Goal: Information Seeking & Learning: Check status

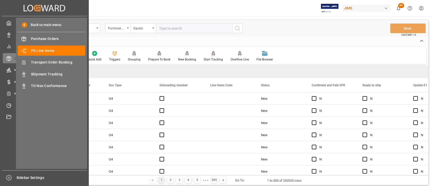
drag, startPoint x: 44, startPoint y: 72, endPoint x: 262, endPoint y: 15, distance: 225.7
click at [44, 72] on span "Shipment Tracking" at bounding box center [58, 74] width 55 height 5
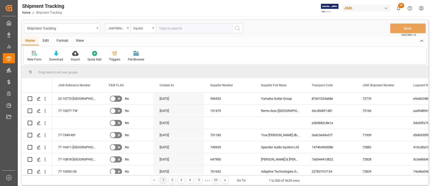
click at [189, 26] on input "text" at bounding box center [194, 29] width 76 height 10
paste input "22-10495-DE"
type input "22-10495-DE"
click at [239, 27] on icon "search button" at bounding box center [237, 28] width 6 height 6
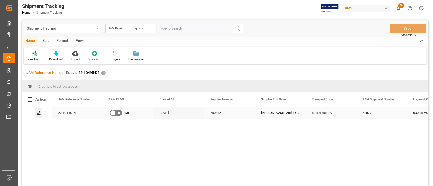
click at [39, 115] on div "Press SPACE to select this row." at bounding box center [39, 113] width 8 height 9
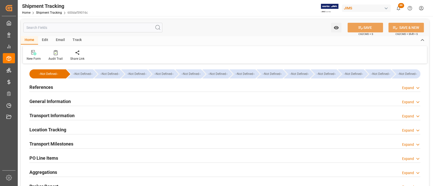
type input "143784.58"
type input "[DATE] 00:00"
type input "[DATE]"
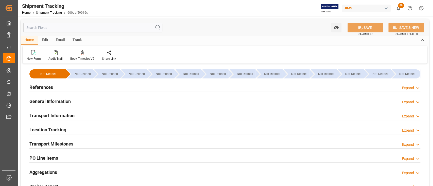
type input "[DATE] 00:00"
type input "[DATE]"
type input "[DATE] 00:00"
click at [83, 103] on div "General Information Expand" at bounding box center [224, 101] width 391 height 10
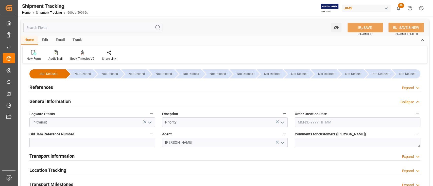
click at [95, 95] on div "General Information Collapse" at bounding box center [225, 102] width 398 height 14
click at [82, 158] on div "Transport Information Expand" at bounding box center [224, 156] width 391 height 10
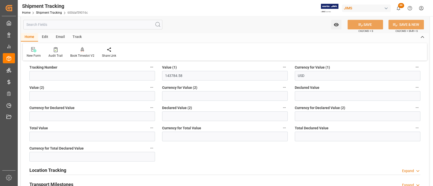
scroll to position [237, 0]
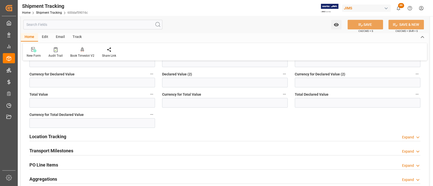
click at [125, 138] on div "Location Tracking Expand" at bounding box center [224, 137] width 391 height 10
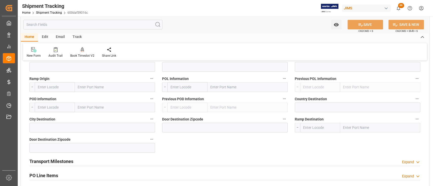
scroll to position [338, 0]
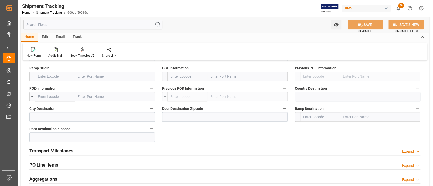
click at [120, 150] on div "Transport Milestones Expand" at bounding box center [224, 151] width 391 height 10
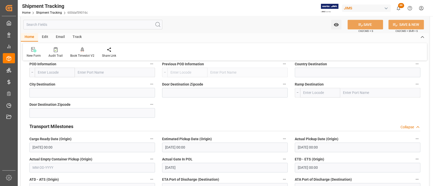
scroll to position [372, 0]
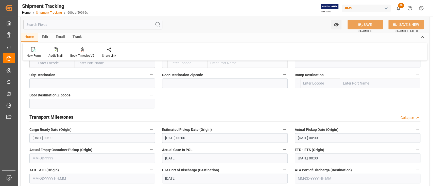
click at [51, 12] on link "Shipment Tracking" at bounding box center [49, 13] width 26 height 4
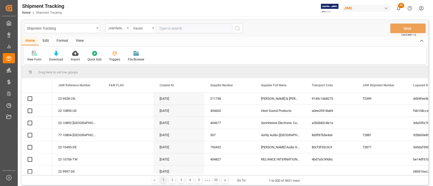
click at [187, 28] on input "text" at bounding box center [194, 29] width 76 height 10
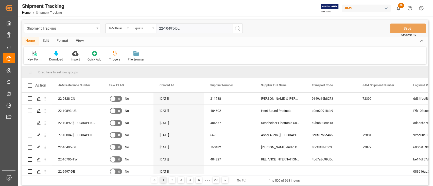
type input "22-10495-DE"
click at [235, 28] on icon "search button" at bounding box center [237, 28] width 6 height 6
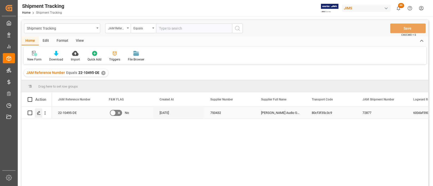
click at [39, 113] on icon "Press SPACE to select this row." at bounding box center [39, 113] width 4 height 4
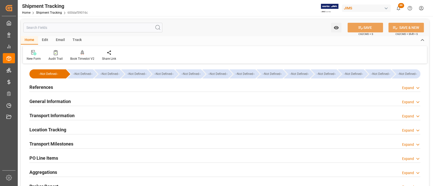
type input "[DATE]"
click at [70, 86] on div "References Expand" at bounding box center [224, 87] width 391 height 10
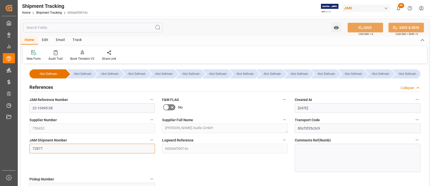
drag, startPoint x: 41, startPoint y: 149, endPoint x: 33, endPoint y: 149, distance: 8.4
click at [33, 149] on input "72877" at bounding box center [92, 149] width 126 height 10
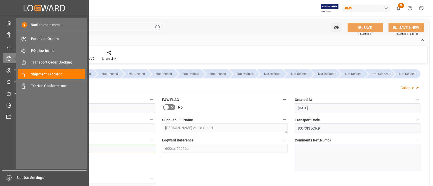
drag, startPoint x: 48, startPoint y: 149, endPoint x: 17, endPoint y: 145, distance: 30.7
click at [17, 145] on div "Created by potrace 1.15, written by [PERSON_NAME] [DATE]-[DATE] Created by potr…" at bounding box center [216, 93] width 433 height 186
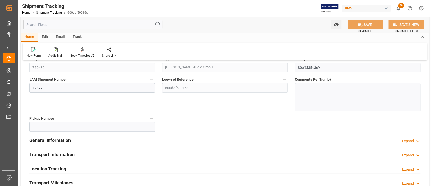
scroll to position [67, 0]
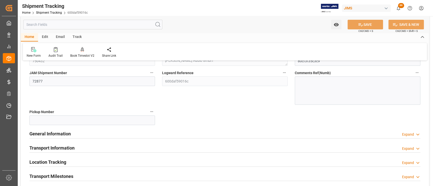
click at [97, 129] on div "General Information Expand" at bounding box center [224, 134] width 391 height 10
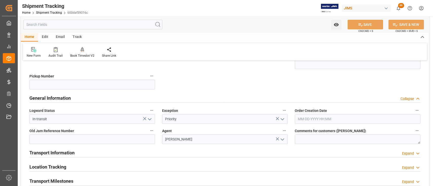
scroll to position [101, 0]
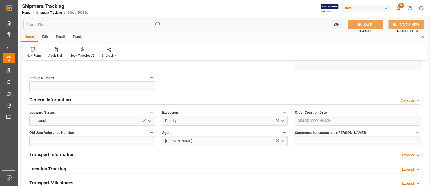
click at [158, 152] on div "Transport Information Expand" at bounding box center [224, 155] width 391 height 10
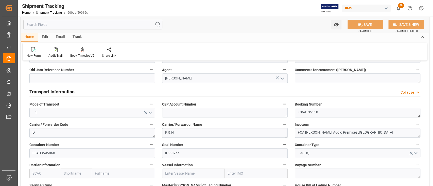
scroll to position [169, 0]
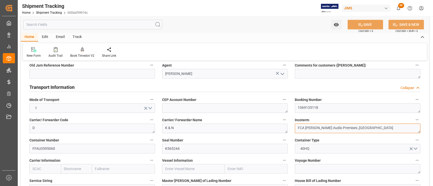
drag, startPoint x: 360, startPoint y: 126, endPoint x: 280, endPoint y: 129, distance: 79.9
click at [280, 129] on div "--Not Defined-- --Not Defined-- --Not Defined-- --Not Defined-- --Not Defined--…" at bounding box center [225, 156] width 408 height 520
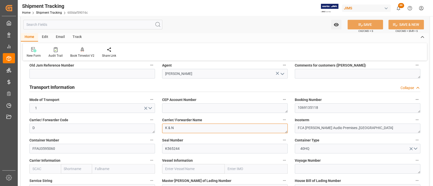
drag, startPoint x: 164, startPoint y: 127, endPoint x: 153, endPoint y: 127, distance: 10.9
click at [153, 127] on div "--Not Defined-- --Not Defined-- --Not Defined-- --Not Defined-- --Not Defined--…" at bounding box center [225, 156] width 408 height 520
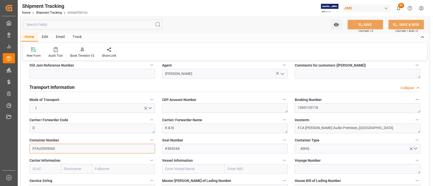
drag, startPoint x: 68, startPoint y: 149, endPoint x: 16, endPoint y: 148, distance: 51.2
click at [17, 148] on div "Created by potrace 1.15, written by [PERSON_NAME] [DATE]-[DATE] Created by potr…" at bounding box center [216, 93] width 433 height 186
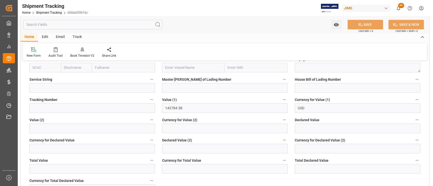
scroll to position [304, 0]
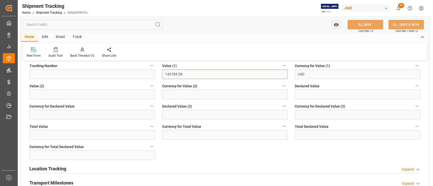
drag, startPoint x: 185, startPoint y: 74, endPoint x: 151, endPoint y: 74, distance: 34.2
click at [152, 74] on div "--Not Defined-- --Not Defined-- --Not Defined-- --Not Defined-- --Not Defined--…" at bounding box center [225, 21] width 408 height 520
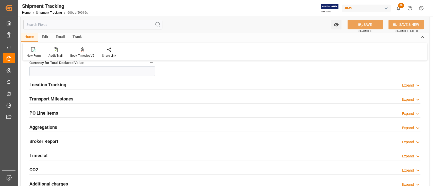
scroll to position [406, 0]
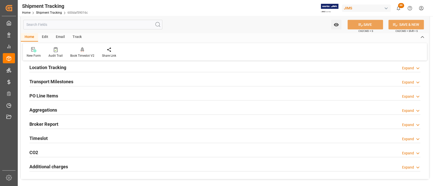
click at [73, 67] on div "Location Tracking Expand" at bounding box center [224, 67] width 391 height 10
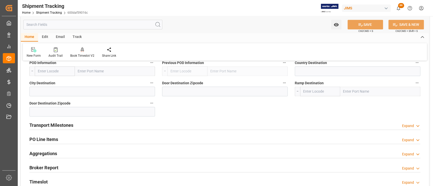
scroll to position [473, 0]
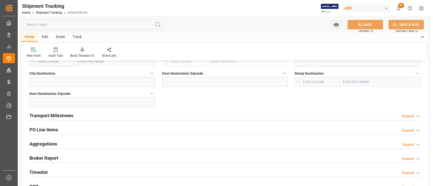
click at [82, 115] on div "Transport Milestones Expand" at bounding box center [224, 116] width 391 height 10
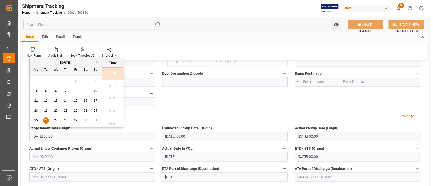
drag, startPoint x: 71, startPoint y: 138, endPoint x: 23, endPoint y: 136, distance: 48.2
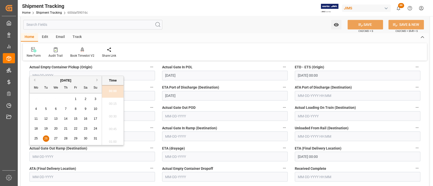
scroll to position [575, 0]
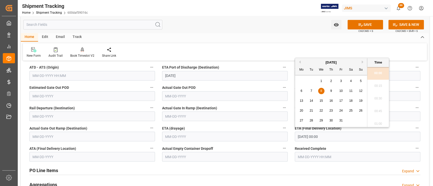
drag, startPoint x: 315, startPoint y: 136, endPoint x: 289, endPoint y: 135, distance: 26.2
click at [252, 22] on div "Watch Option SAVE Ctrl/CMD + S SAVE & NEW Ctrl/CMD + Shift + S" at bounding box center [225, 24] width 408 height 17
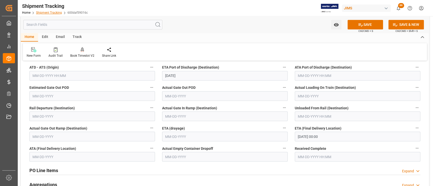
click at [52, 12] on link "Shipment Tracking" at bounding box center [49, 13] width 26 height 4
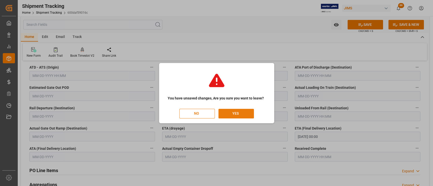
click at [233, 112] on button "YES" at bounding box center [235, 114] width 35 height 10
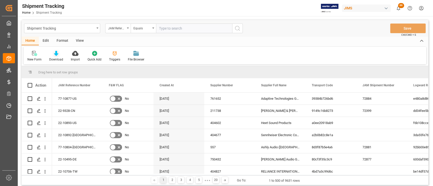
click at [56, 54] on icon at bounding box center [56, 53] width 4 height 5
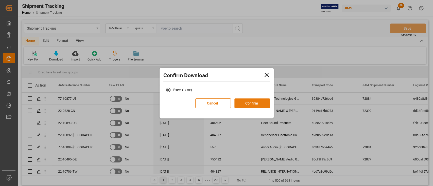
click at [256, 104] on button "Confirm" at bounding box center [251, 104] width 35 height 10
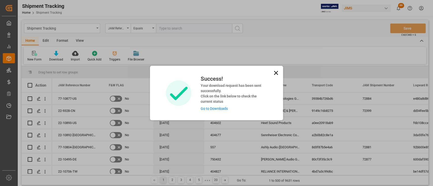
click at [217, 110] on link "Go to Downloads" at bounding box center [213, 109] width 27 height 4
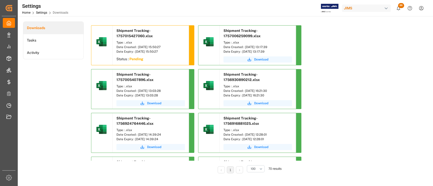
drag, startPoint x: 57, startPoint y: 96, endPoint x: 49, endPoint y: 77, distance: 19.9
click at [57, 96] on div "Downloads Tasks Activity" at bounding box center [53, 101] width 61 height 159
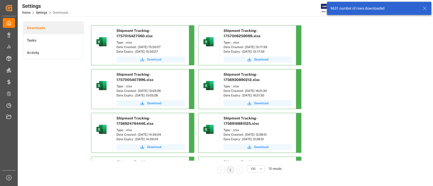
click at [156, 59] on span "Download" at bounding box center [154, 59] width 14 height 5
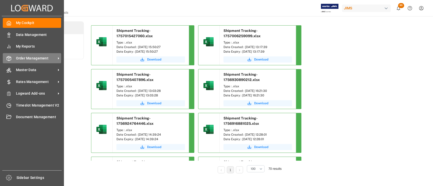
click at [24, 59] on span "Order Management" at bounding box center [36, 58] width 40 height 5
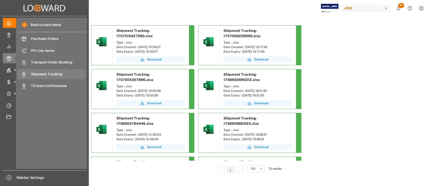
click at [48, 73] on span "Shipment Tracking" at bounding box center [58, 74] width 55 height 5
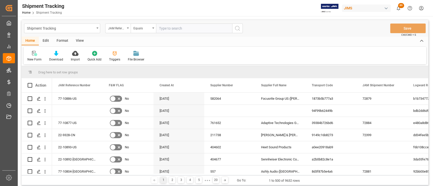
click at [176, 29] on input "text" at bounding box center [194, 29] width 76 height 10
type input "22-9328-CN"
click at [239, 28] on icon "search button" at bounding box center [237, 28] width 6 height 6
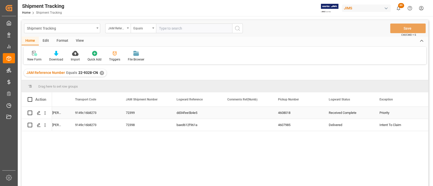
click at [297, 109] on div "4608018" at bounding box center [297, 113] width 51 height 12
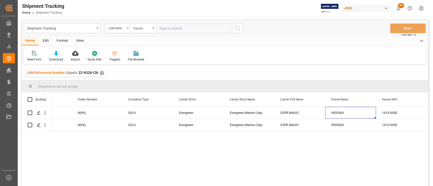
scroll to position [0, 1249]
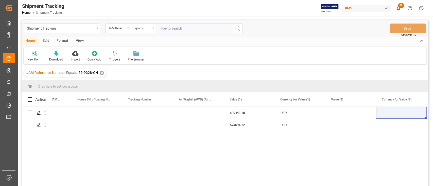
click at [101, 74] on div "✕" at bounding box center [102, 73] width 4 height 4
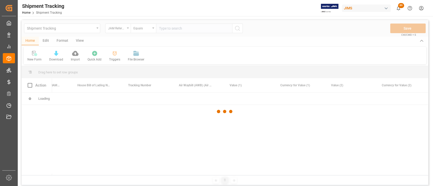
click at [190, 28] on div at bounding box center [225, 111] width 406 height 183
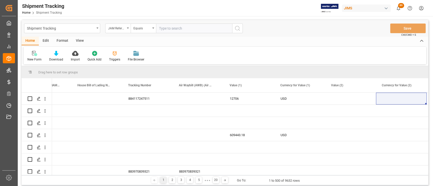
click at [189, 28] on input "text" at bounding box center [194, 29] width 76 height 10
paste input "22-10566-ID"
type input "22-10566-ID"
click at [236, 28] on icon "search button" at bounding box center [237, 28] width 6 height 6
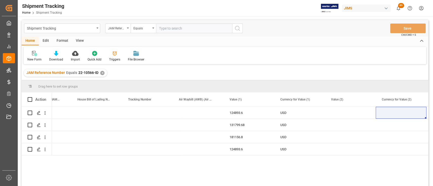
click at [100, 73] on div "✕" at bounding box center [102, 73] width 4 height 4
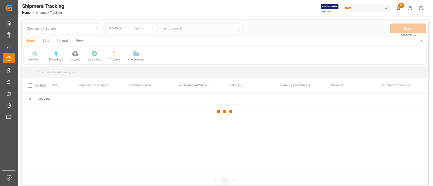
click at [179, 27] on div at bounding box center [225, 111] width 406 height 183
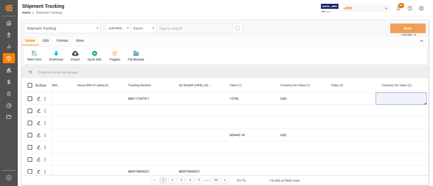
click at [176, 29] on input "text" at bounding box center [194, 29] width 76 height 10
paste input "77-9587-VN"
type input "77-9587-VN"
click at [236, 27] on icon "search button" at bounding box center [237, 28] width 6 height 6
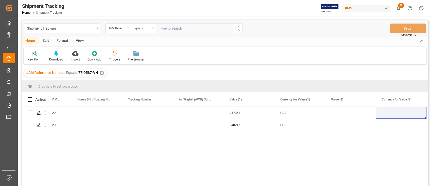
click at [242, 161] on div "EGLV236500343220 917364 USD EGLV236500343220 948246 USD" at bounding box center [240, 148] width 376 height 83
click at [100, 72] on div "✕" at bounding box center [102, 73] width 4 height 4
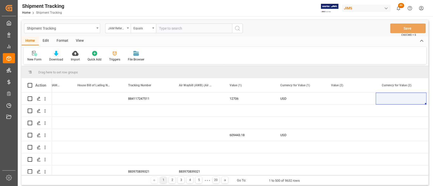
click at [56, 54] on icon at bounding box center [56, 53] width 4 height 5
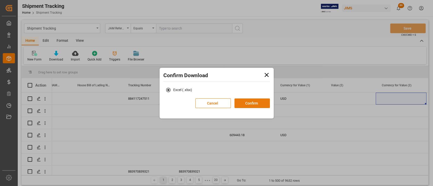
click at [251, 103] on button "Confirm" at bounding box center [251, 104] width 35 height 10
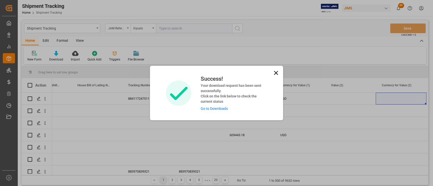
click at [220, 107] on link "Go to Downloads" at bounding box center [213, 109] width 27 height 4
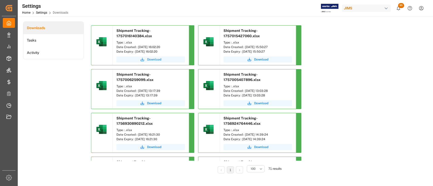
click at [152, 58] on span "Download" at bounding box center [154, 59] width 14 height 5
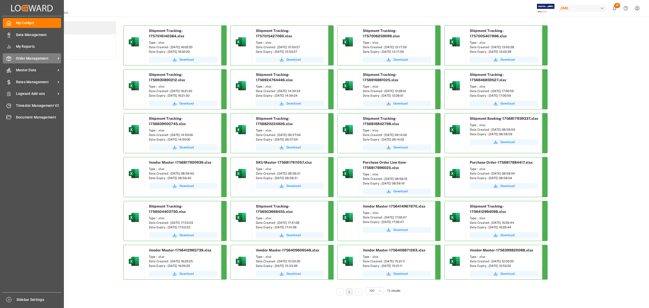
click at [35, 56] on span "Order Management" at bounding box center [36, 58] width 40 height 5
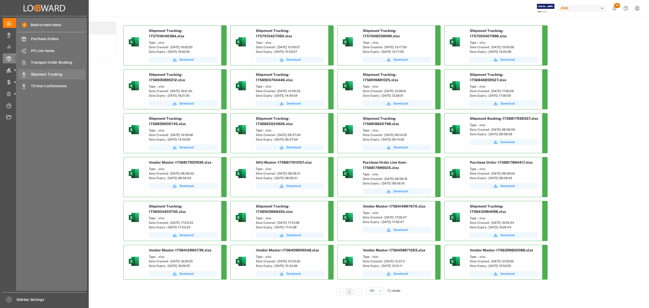
click at [51, 73] on span "Shipment Tracking" at bounding box center [58, 74] width 55 height 5
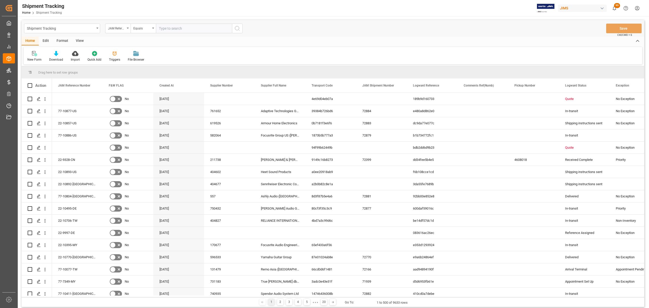
click at [195, 32] on input "text" at bounding box center [194, 29] width 76 height 10
click at [197, 29] on input "text" at bounding box center [194, 29] width 76 height 10
paste input "77-10527-CN"
type input "77-10527-CN"
click at [235, 28] on icon "search button" at bounding box center [237, 28] width 6 height 6
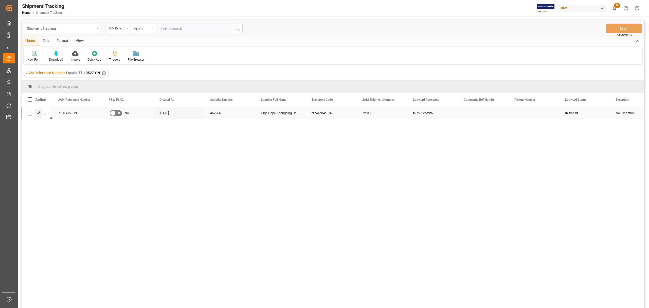
click at [38, 114] on icon "Press SPACE to select this row." at bounding box center [39, 113] width 4 height 4
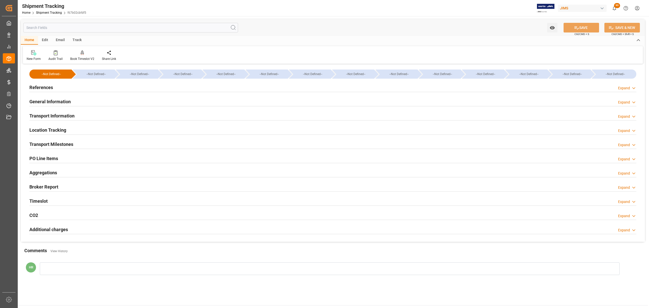
click at [76, 113] on div "Transport Information Expand" at bounding box center [332, 116] width 607 height 10
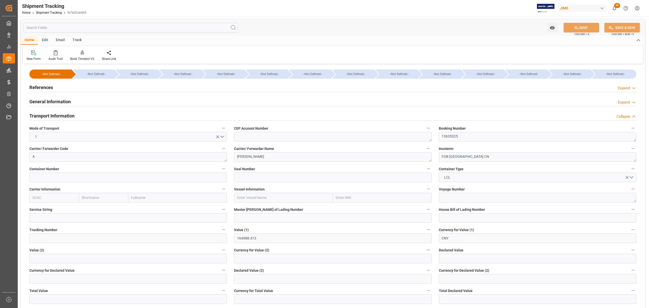
click at [97, 114] on div "Transport Information Collapse" at bounding box center [332, 116] width 607 height 10
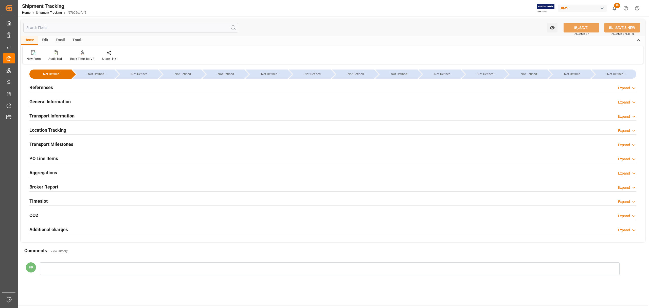
click at [76, 130] on div "Location Tracking Expand" at bounding box center [332, 130] width 607 height 10
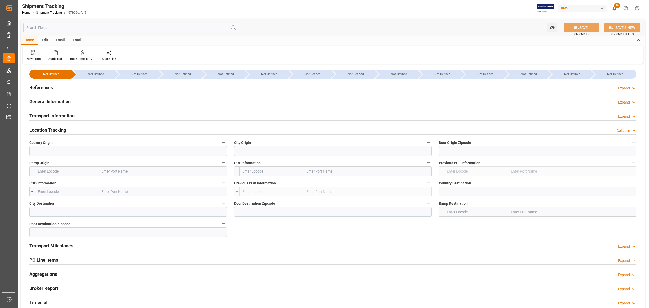
click at [80, 126] on div "Location Tracking Collapse" at bounding box center [332, 130] width 607 height 10
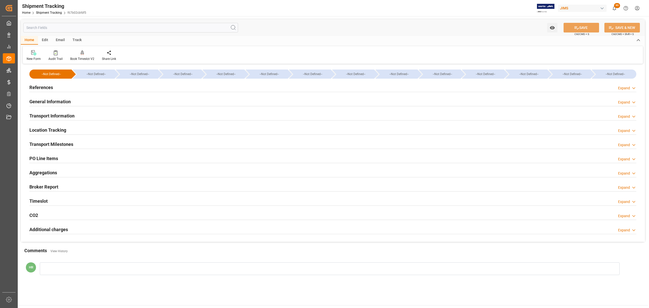
click at [72, 144] on h2 "Transport Milestones" at bounding box center [51, 144] width 44 height 7
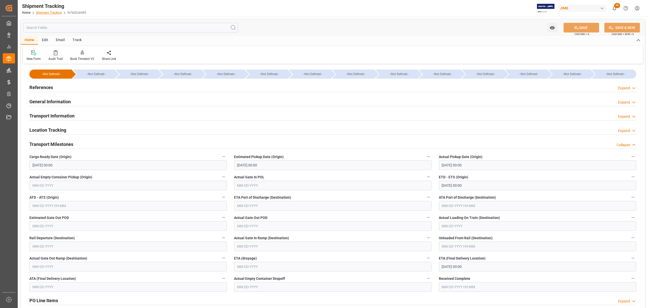
click at [43, 12] on link "Shipment Tracking" at bounding box center [49, 13] width 26 height 4
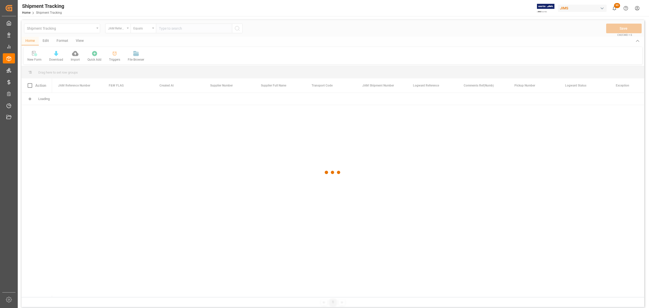
click at [177, 29] on div at bounding box center [333, 172] width 623 height 305
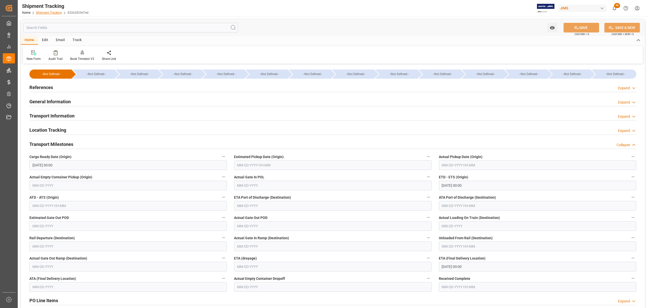
click at [48, 12] on link "Shipment Tracking" at bounding box center [49, 13] width 26 height 4
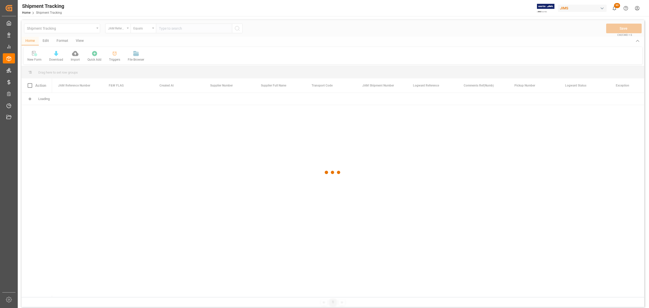
click at [194, 30] on div at bounding box center [333, 172] width 623 height 305
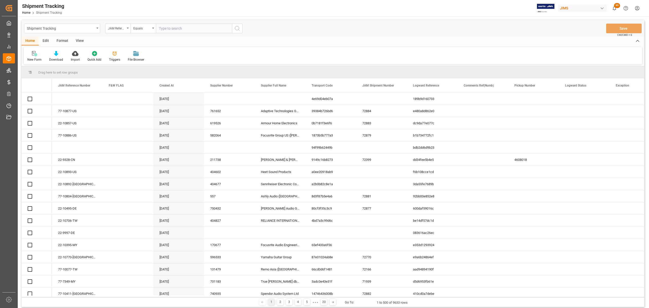
click at [194, 30] on input "text" at bounding box center [194, 29] width 76 height 10
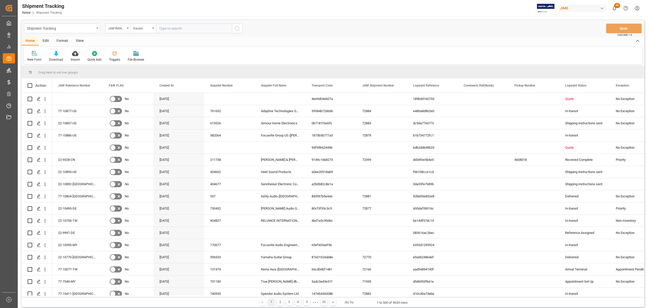
paste input "22-9252-CN"
type input "22-9252-CN"
click at [237, 28] on icon "search button" at bounding box center [237, 28] width 6 height 6
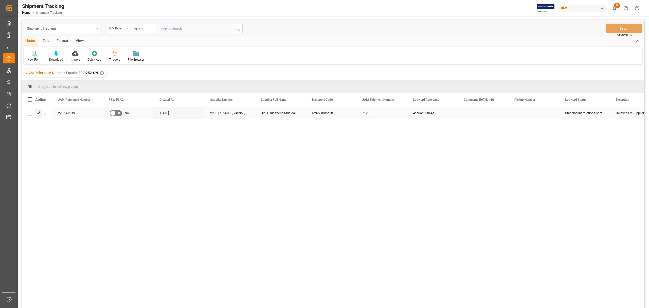
click at [38, 114] on icon "Press SPACE to select this row." at bounding box center [39, 113] width 4 height 4
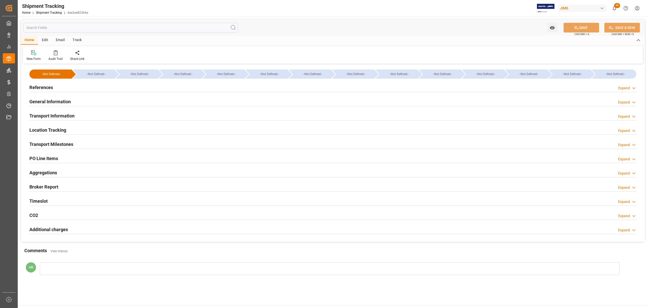
type input "39700.68"
type input "08-24-2025 00:00"
click at [84, 114] on div "Transport Information Expand" at bounding box center [332, 116] width 607 height 10
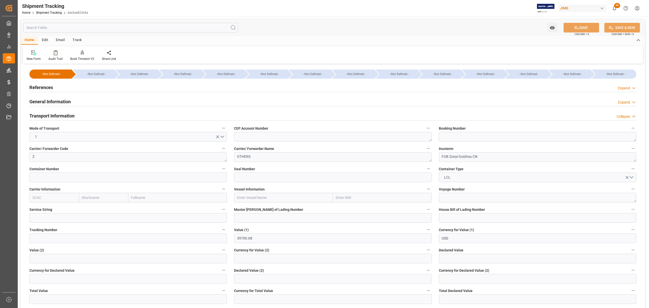
click at [84, 114] on div "Transport Information Collapse" at bounding box center [332, 116] width 607 height 10
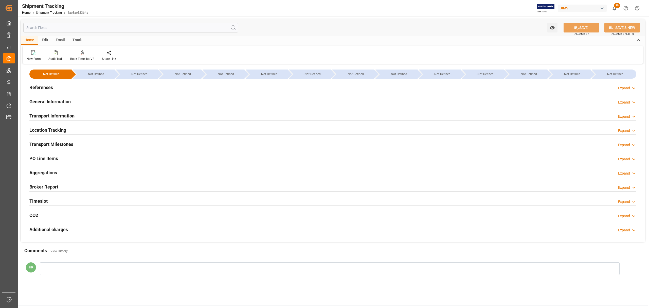
click at [81, 128] on div "Location Tracking Expand" at bounding box center [332, 130] width 607 height 10
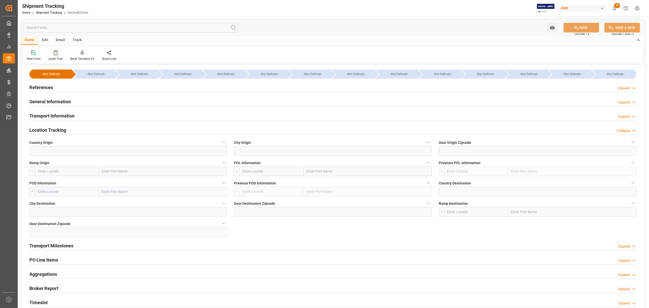
click at [81, 128] on div "Location Tracking Collapse" at bounding box center [332, 130] width 607 height 10
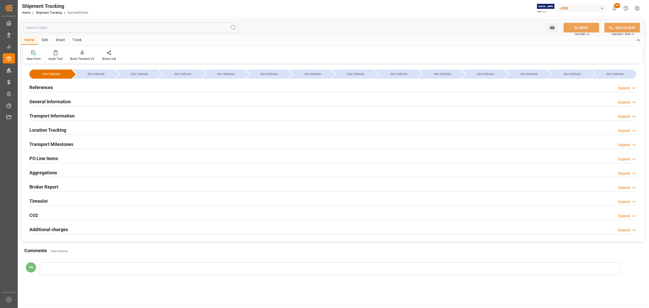
click at [81, 142] on div "Transport Milestones Expand" at bounding box center [332, 144] width 607 height 10
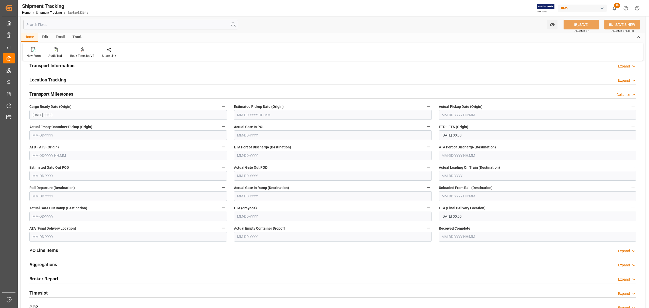
scroll to position [135, 0]
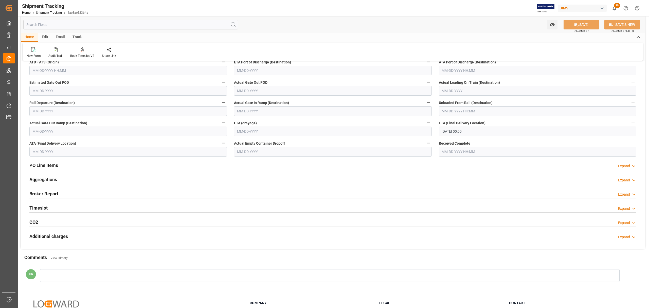
click at [76, 179] on div "Aggregations Expand" at bounding box center [332, 179] width 607 height 10
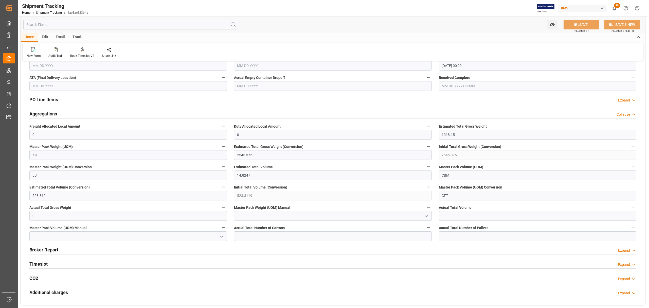
scroll to position [203, 0]
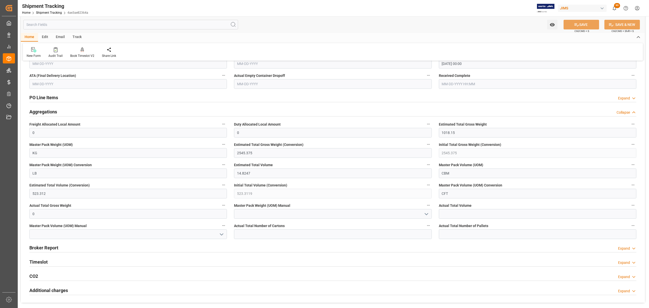
click at [62, 108] on div "Aggregations Collapse" at bounding box center [332, 111] width 607 height 10
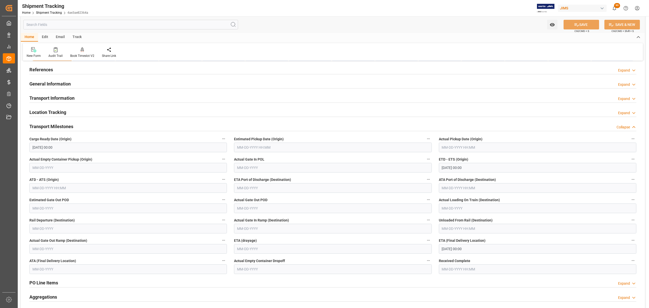
scroll to position [9, 0]
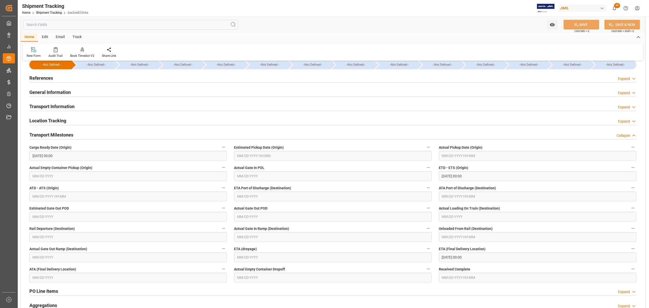
click at [78, 114] on div "Location Tracking Expand" at bounding box center [333, 121] width 614 height 14
click at [77, 120] on div "Location Tracking Expand" at bounding box center [332, 120] width 607 height 10
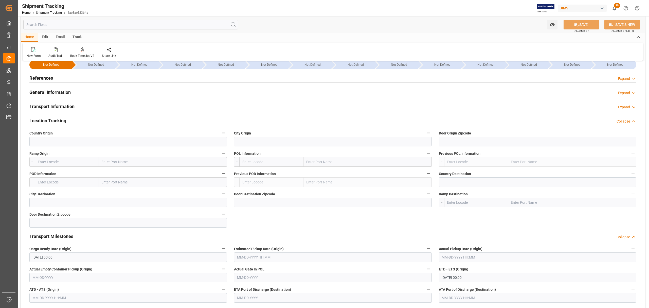
click at [77, 120] on div "Location Tracking Collapse" at bounding box center [332, 120] width 607 height 10
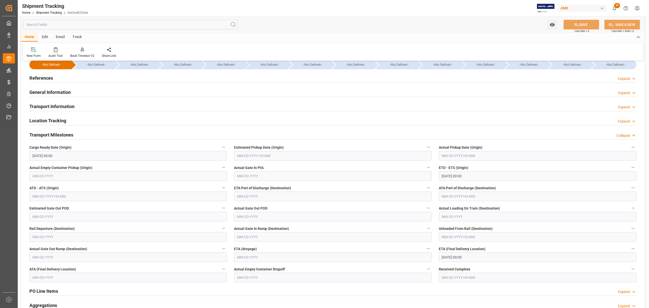
click at [83, 108] on div "Transport Information Expand" at bounding box center [332, 106] width 607 height 10
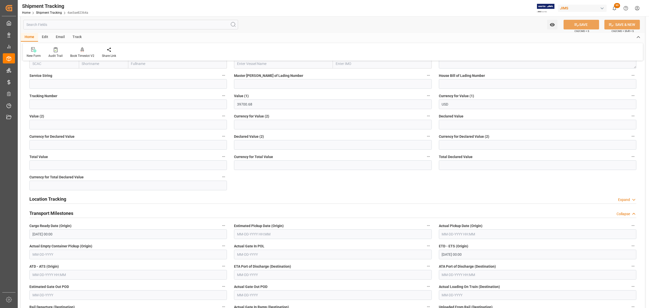
scroll to position [145, 0]
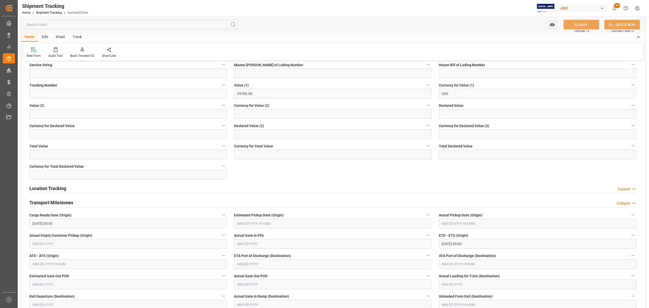
click at [225, 215] on icon "button" at bounding box center [224, 215] width 4 height 4
click at [228, 216] on icon at bounding box center [226, 214] width 5 height 5
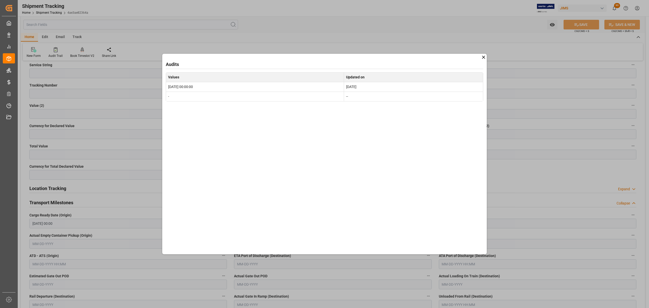
click at [484, 56] on icon at bounding box center [483, 57] width 5 height 5
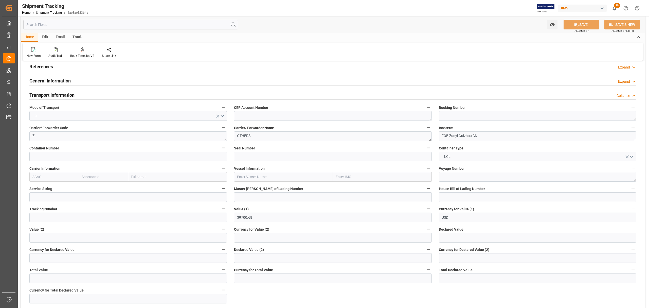
scroll to position [0, 0]
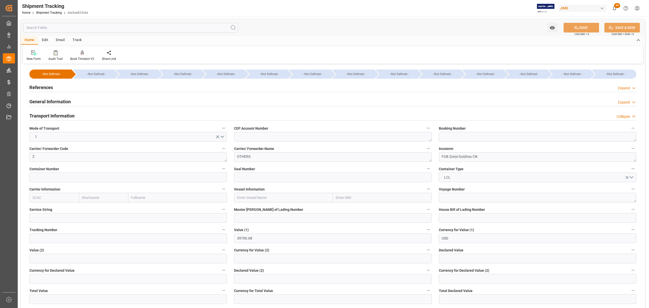
click at [50, 10] on div "Home Shipment Tracking 4ae3ae82364a" at bounding box center [55, 12] width 66 height 5
click at [48, 12] on link "Shipment Tracking" at bounding box center [49, 13] width 26 height 4
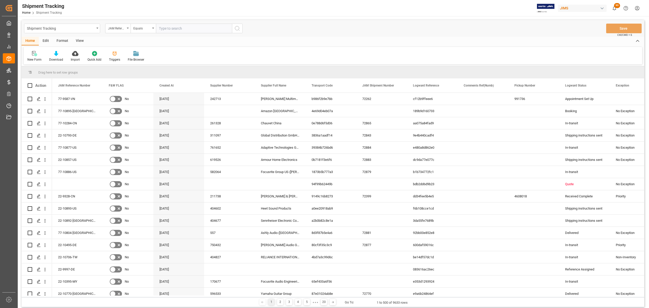
click at [182, 27] on input "text" at bounding box center [194, 29] width 76 height 10
paste input "77-10539-DE"
type input "77-10539-DE"
click at [238, 28] on icon "search button" at bounding box center [237, 28] width 6 height 6
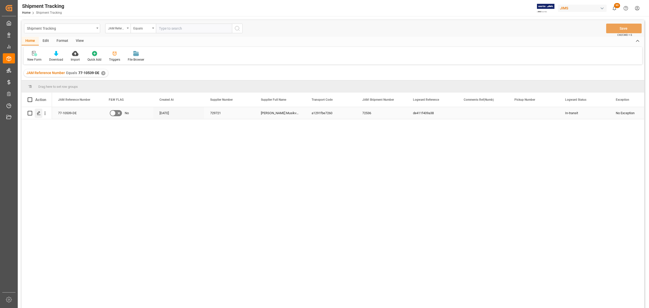
click at [39, 114] on icon "Press SPACE to select this row." at bounding box center [39, 113] width 4 height 4
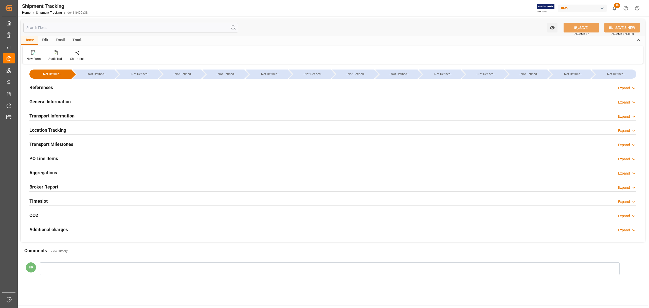
type input "Hapag Lloyd"
type input "Hapag Lloyd Aktiengesellschaft"
type input "9294836"
type input "8366.69"
type input "09-08-2025 00:00"
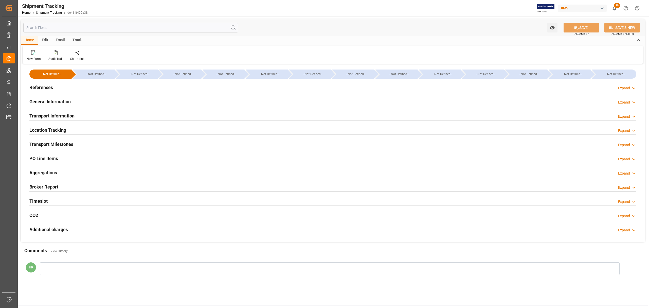
type input "08-18-2025 00:00"
type input "08-18-2025 13:47"
type input "08-29-2025 00:01"
type input "08-28-2025 23:47"
type input "09-09-2025"
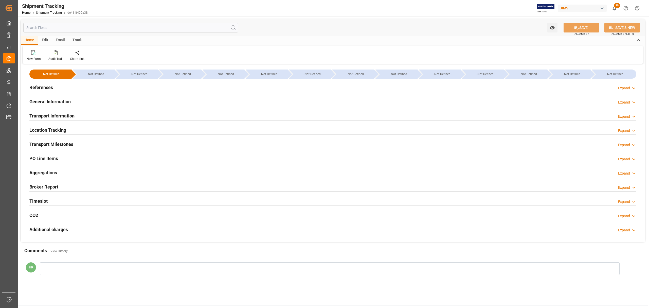
type input "09-18-2025 06:27"
click at [82, 144] on div "Transport Milestones Expand" at bounding box center [332, 144] width 607 height 10
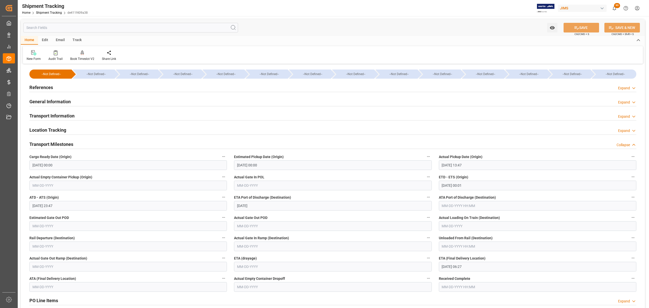
click at [62, 113] on h2 "Transport Information" at bounding box center [51, 115] width 45 height 7
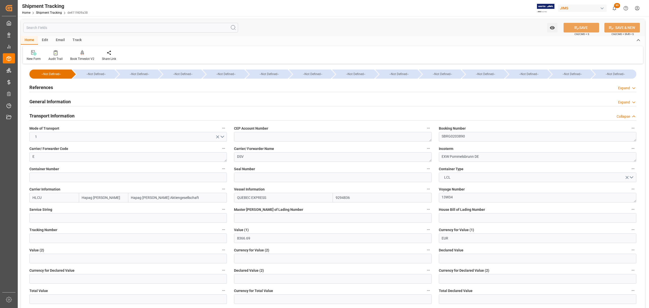
click at [62, 113] on h2 "Transport Information" at bounding box center [51, 115] width 45 height 7
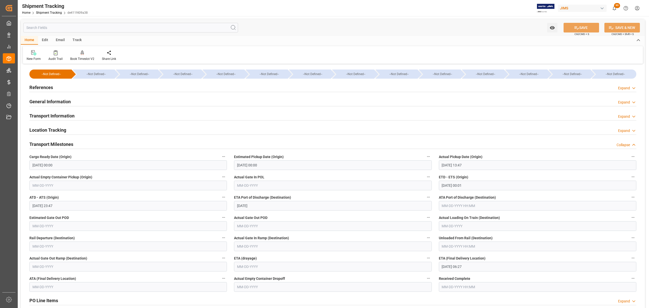
click at [62, 113] on h2 "Transport Information" at bounding box center [51, 115] width 45 height 7
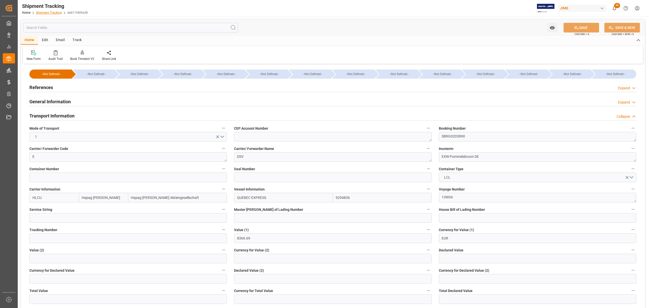
click at [49, 12] on link "Shipment Tracking" at bounding box center [49, 13] width 26 height 4
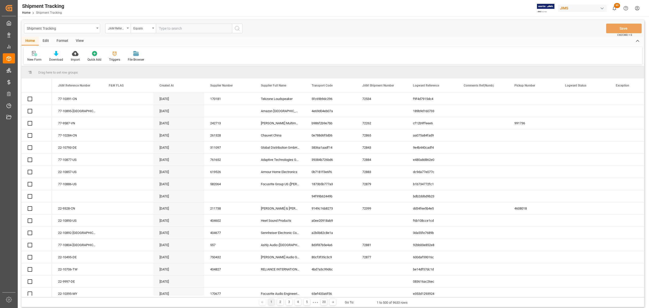
click at [188, 29] on input "text" at bounding box center [194, 29] width 76 height 10
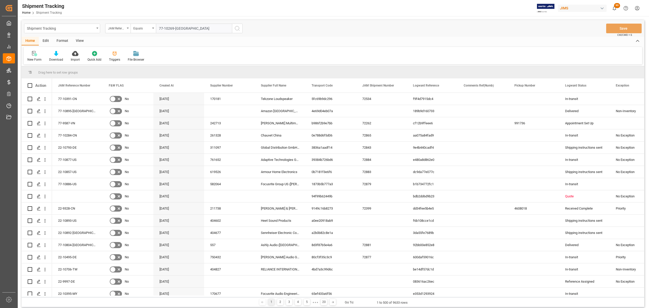
type input "77-10269-[GEOGRAPHIC_DATA]"
click at [236, 27] on icon "search button" at bounding box center [237, 28] width 6 height 6
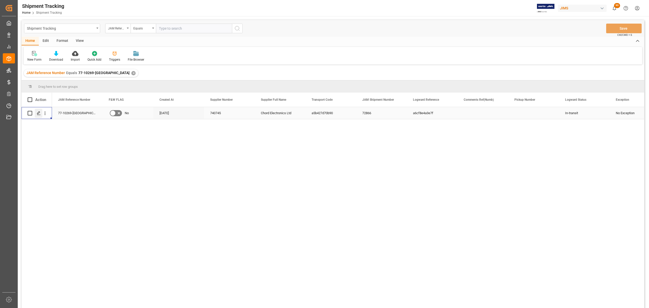
click at [40, 115] on icon "Press SPACE to select this row." at bounding box center [39, 113] width 4 height 4
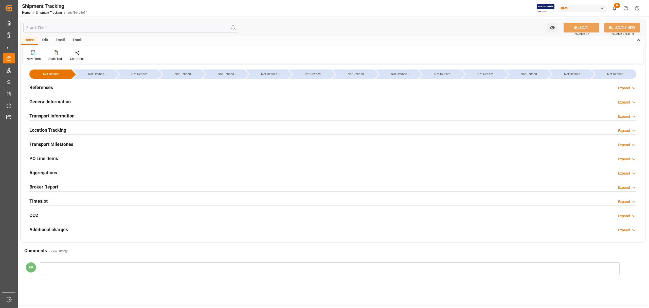
type input "3175.91"
type input "[DATE]"
type input "09-01-2025 00:00"
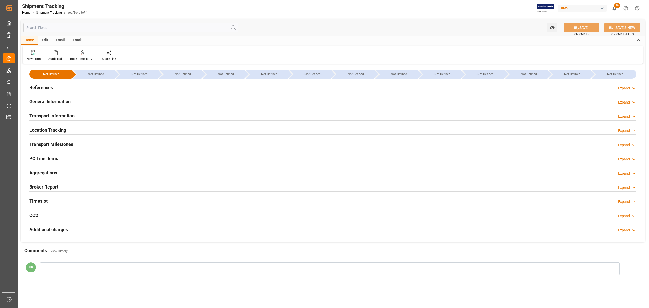
type input "09-05-2025 00:00"
click at [101, 84] on div "References Expand" at bounding box center [332, 87] width 607 height 10
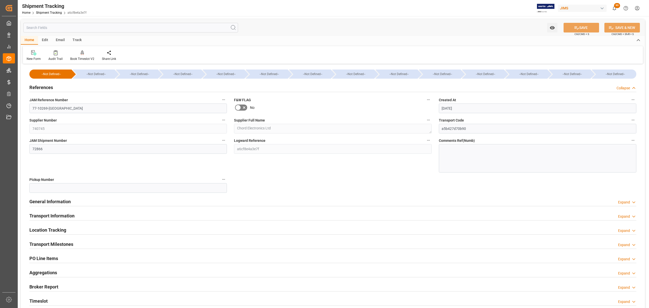
click at [224, 202] on div "General Information Expand" at bounding box center [332, 201] width 607 height 10
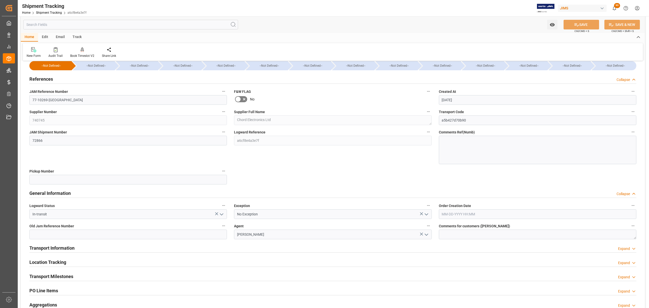
scroll to position [34, 0]
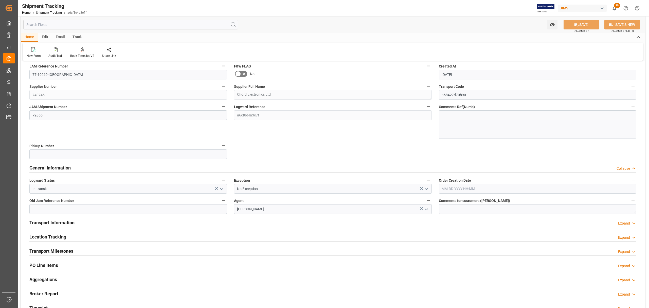
click at [107, 223] on div "Transport Information Expand" at bounding box center [332, 222] width 607 height 10
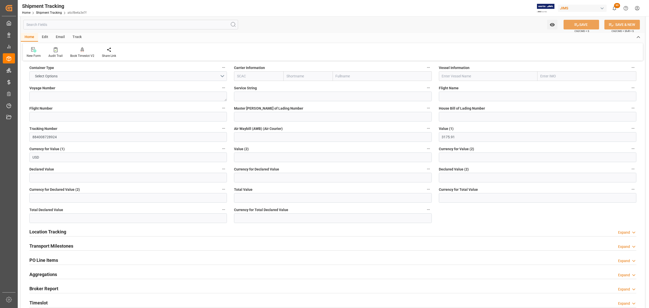
scroll to position [270, 0]
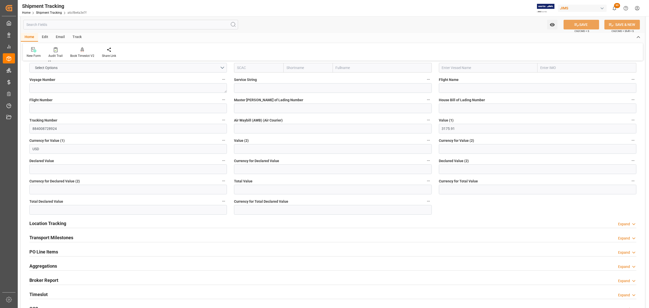
click at [160, 221] on div "Location Tracking Expand" at bounding box center [332, 223] width 607 height 10
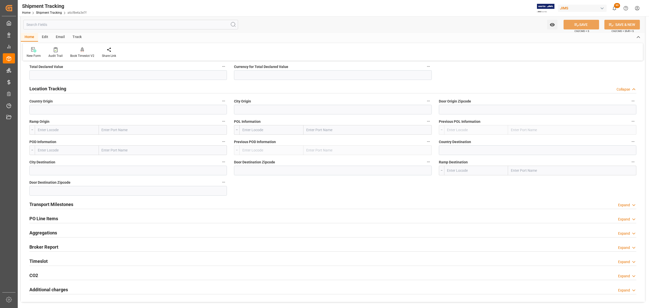
scroll to position [406, 0]
click at [111, 199] on div "Transport Milestones Expand" at bounding box center [332, 203] width 607 height 10
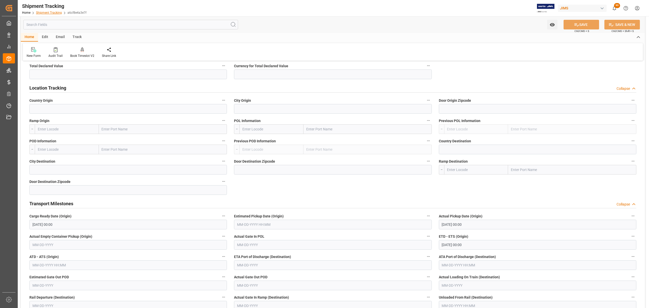
click at [54, 13] on link "Shipment Tracking" at bounding box center [49, 13] width 26 height 4
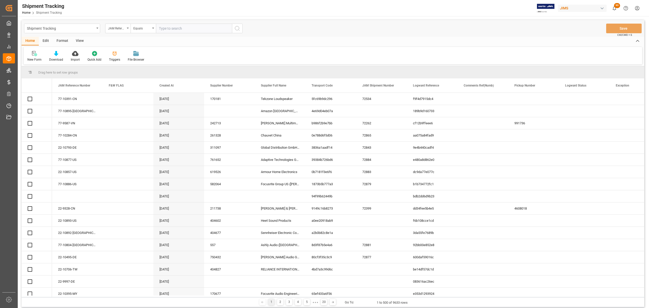
click at [187, 28] on input "text" at bounding box center [194, 29] width 76 height 10
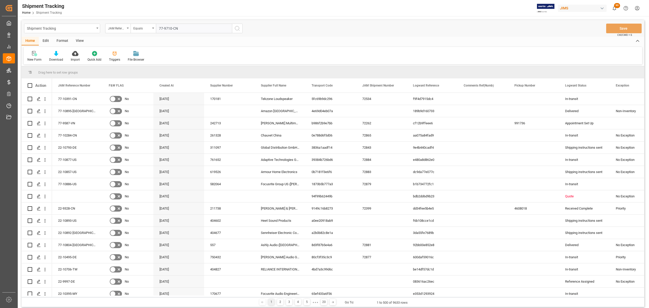
type input "77-9710-CN"
click at [237, 29] on icon "search button" at bounding box center [237, 28] width 6 height 6
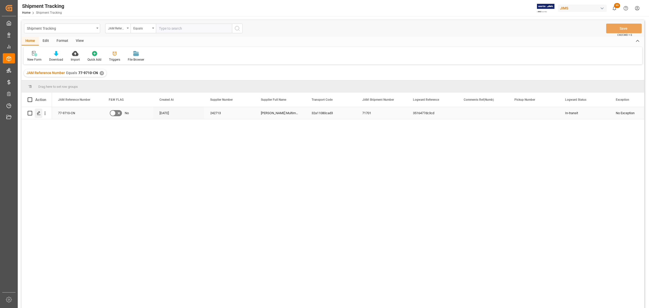
click at [37, 112] on div "Press SPACE to select this row." at bounding box center [39, 113] width 8 height 9
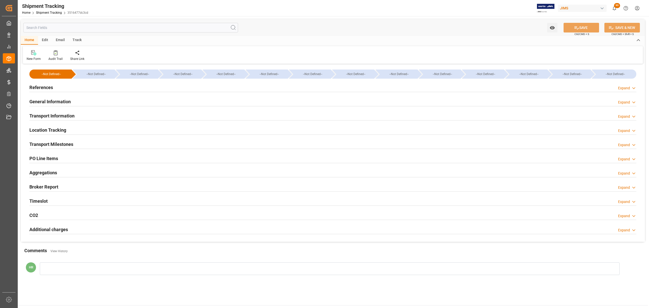
type input "9484376"
type input "46500"
type input "[DATE]"
click at [101, 86] on div "References Expand" at bounding box center [332, 87] width 607 height 10
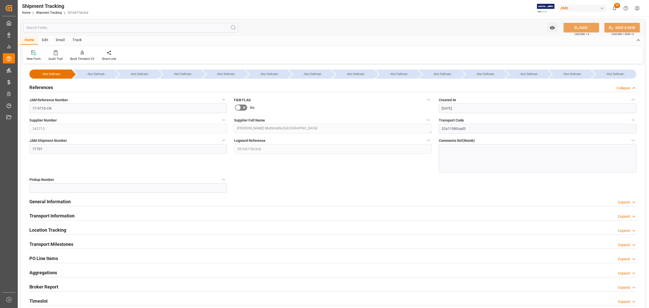
click at [222, 202] on div "General Information Expand" at bounding box center [332, 201] width 607 height 10
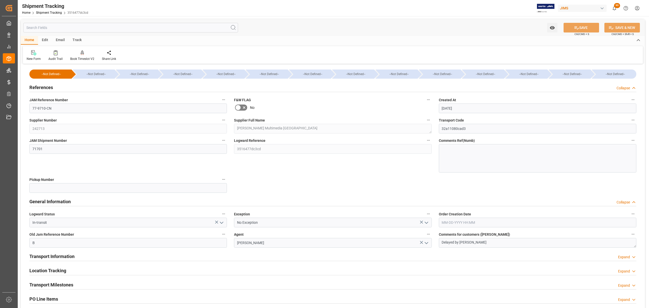
scroll to position [34, 0]
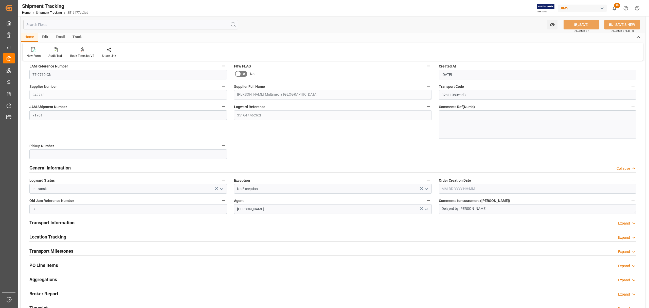
click at [111, 220] on div "Transport Information Expand" at bounding box center [332, 222] width 607 height 10
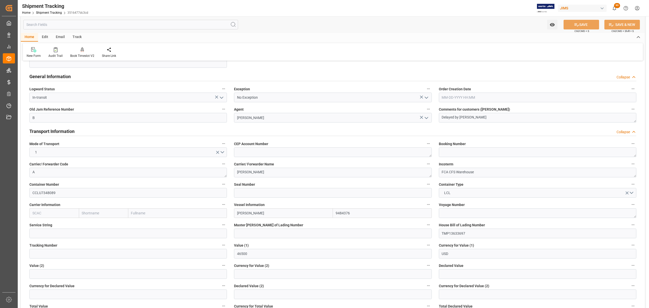
scroll to position [135, 0]
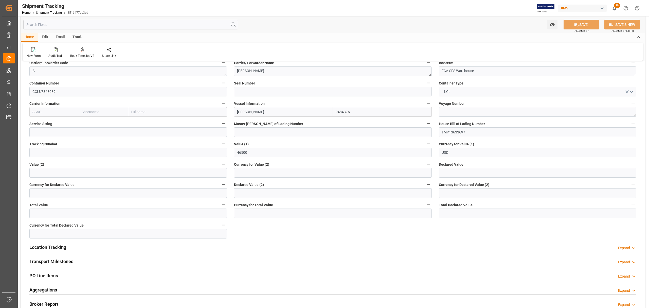
scroll to position [237, 0]
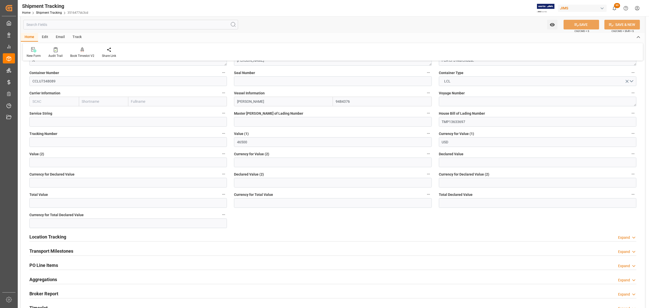
click at [78, 237] on div "Location Tracking Expand" at bounding box center [332, 237] width 607 height 10
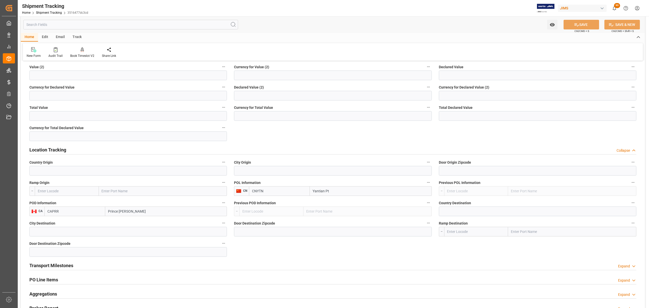
scroll to position [338, 0]
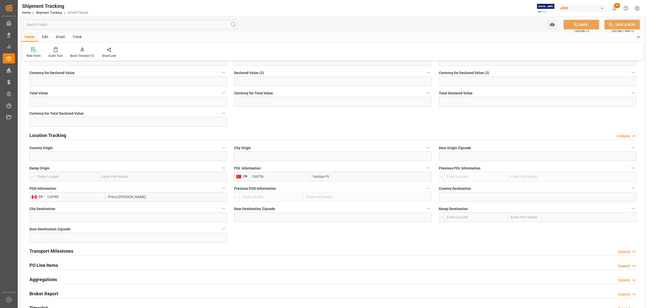
click at [92, 252] on div "Transport Milestones Expand" at bounding box center [332, 251] width 607 height 10
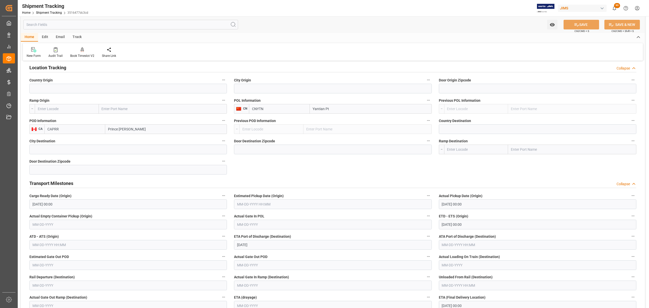
scroll to position [439, 0]
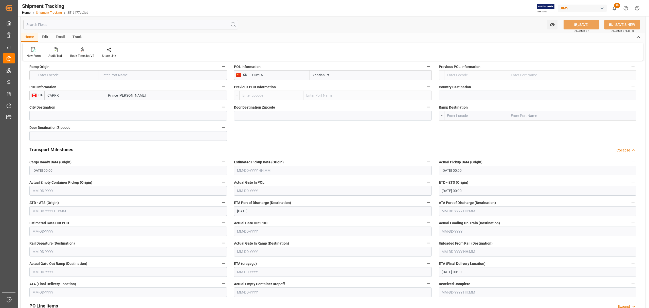
click at [51, 12] on link "Shipment Tracking" at bounding box center [49, 13] width 26 height 4
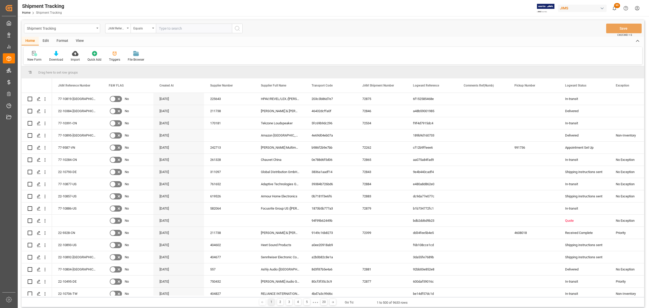
click at [181, 29] on input "text" at bounding box center [194, 29] width 76 height 10
type input "22-9907-CN"
click at [240, 28] on button "search button" at bounding box center [237, 29] width 11 height 10
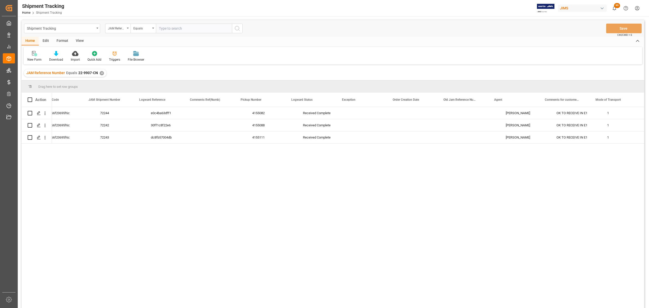
scroll to position [0, 304]
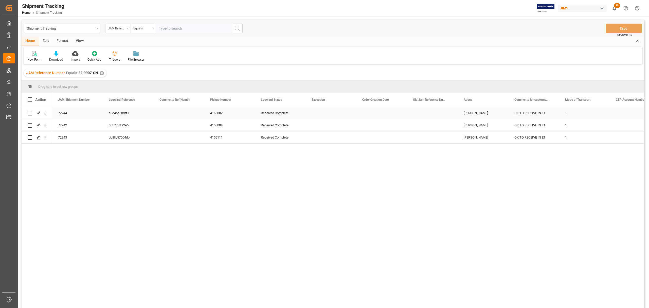
click at [426, 110] on div "Press SPACE to select this row." at bounding box center [432, 113] width 51 height 12
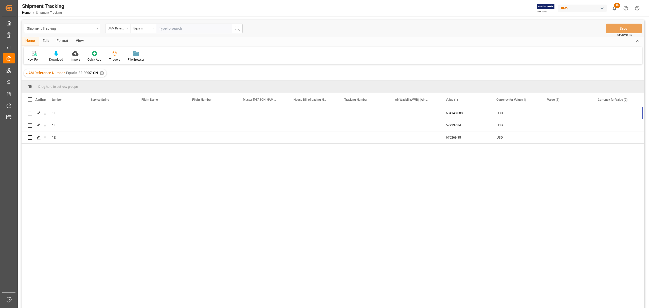
scroll to position [0, 1691]
